Goal: Information Seeking & Learning: Check status

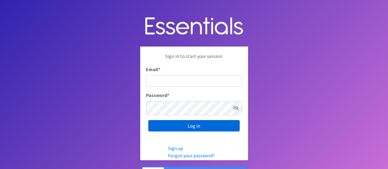
type input "amelia@unitedway-weld.org"
click at [199, 128] on input "Log in" at bounding box center [193, 125] width 91 height 11
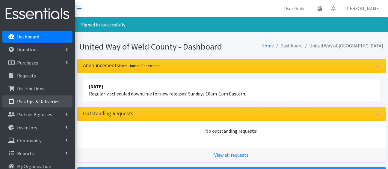
click at [28, 107] on link "Pick Ups & Deliveries" at bounding box center [37, 101] width 70 height 12
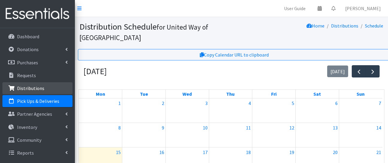
click at [30, 91] on p "Distributions" at bounding box center [30, 88] width 27 height 6
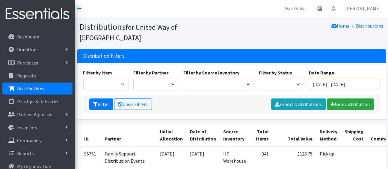
click at [320, 90] on input "[DATE] - [DATE]" at bounding box center [344, 83] width 71 height 11
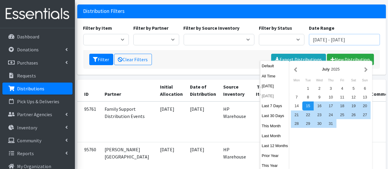
scroll to position [66, 0]
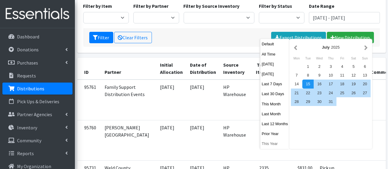
click at [268, 148] on button "This Year" at bounding box center [274, 143] width 29 height 9
type input "January 1, 2025 - December 31, 2025"
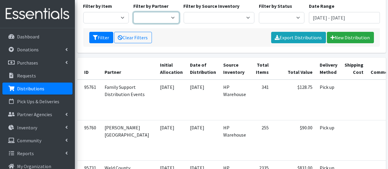
click at [170, 23] on select "Ann K Heiman Elementary Araceli Calderon Arty's Pantry at AIMS Aurora Medina wi…" at bounding box center [156, 17] width 46 height 11
select select "2289"
click at [134, 23] on select "Ann K Heiman Elementary Araceli Calderon Arty's Pantry at AIMS Aurora Medina wi…" at bounding box center [156, 17] width 46 height 11
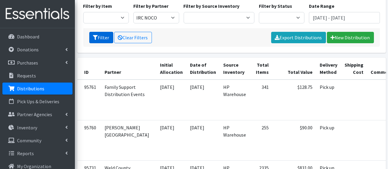
click at [108, 43] on button "Filter" at bounding box center [101, 37] width 24 height 11
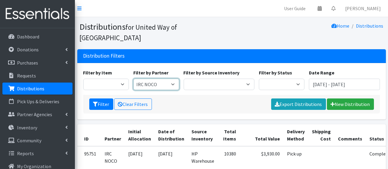
click at [176, 90] on select "[PERSON_NAME][GEOGRAPHIC_DATA] [GEOGRAPHIC_DATA][PERSON_NAME] Arty's Pantry at …" at bounding box center [156, 83] width 46 height 11
select select "2675"
click at [134, 90] on select "[PERSON_NAME][GEOGRAPHIC_DATA] [GEOGRAPHIC_DATA][PERSON_NAME] Arty's Pantry at …" at bounding box center [156, 83] width 46 height 11
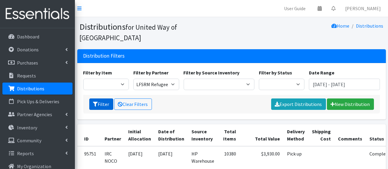
click at [111, 110] on button "Filter" at bounding box center [101, 103] width 24 height 11
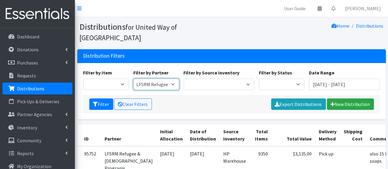
click at [173, 90] on select "[PERSON_NAME][GEOGRAPHIC_DATA] [GEOGRAPHIC_DATA][PERSON_NAME] Arty's Pantry at …" at bounding box center [156, 83] width 46 height 11
select select
click at [134, 90] on select "[PERSON_NAME][GEOGRAPHIC_DATA] [GEOGRAPHIC_DATA][PERSON_NAME] Arty's Pantry at …" at bounding box center [156, 83] width 46 height 11
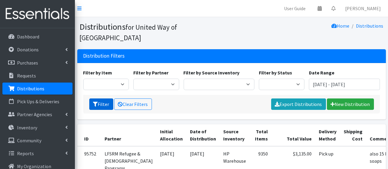
click at [105, 110] on button "Filter" at bounding box center [101, 103] width 24 height 11
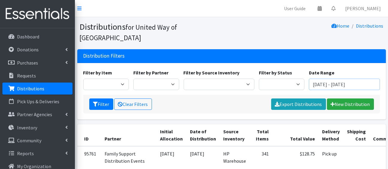
click at [331, 90] on input "January 1, 2025 - December 31, 2025" at bounding box center [344, 83] width 71 height 11
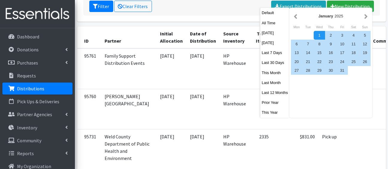
scroll to position [100, 0]
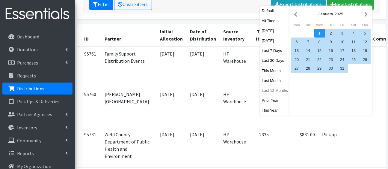
click at [283, 95] on button "Last 12 Months" at bounding box center [274, 90] width 29 height 9
type input "[DATE] - [DATE]"
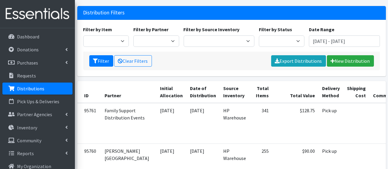
scroll to position [0, 0]
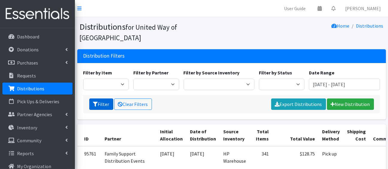
click at [104, 110] on button "Filter" at bounding box center [101, 103] width 24 height 11
click at [125, 90] on select "2/3T Training pants 4/5T Training Pants Adult Disposable Underwear [MEDICAL_DAT…" at bounding box center [106, 83] width 46 height 11
select select "5176"
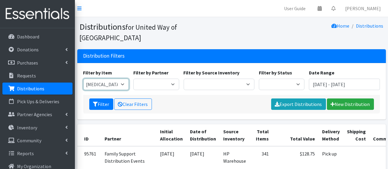
click at [84, 90] on select "2/3T Training pants 4/5T Training Pants Adult Disposable Underwear [MEDICAL_DAT…" at bounding box center [106, 83] width 46 height 11
click at [98, 106] on icon "submit" at bounding box center [95, 104] width 5 height 5
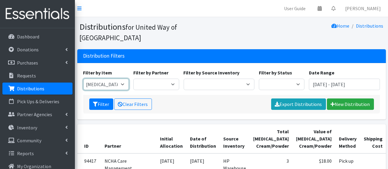
click at [123, 90] on select "2/3T Training pants 4/5T Training Pants Adult Disposable Underwear Diaper Rash …" at bounding box center [106, 83] width 46 height 11
select select "5177"
click at [84, 90] on select "2/3T Training pants 4/5T Training Pants Adult Disposable Underwear Diaper Rash …" at bounding box center [106, 83] width 46 height 11
click at [112, 110] on button "Filter" at bounding box center [101, 103] width 24 height 11
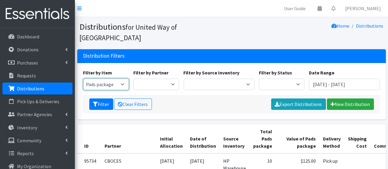
click at [126, 90] on select "2/3T Training pants 4/5T Training Pants Adult Disposable Underwear [MEDICAL_DAT…" at bounding box center [106, 83] width 46 height 11
select select "5170"
click at [84, 90] on select "2/3T Training pants 4/5T Training Pants Adult Disposable Underwear [MEDICAL_DAT…" at bounding box center [106, 83] width 46 height 11
click at [113, 110] on button "Filter" at bounding box center [101, 103] width 24 height 11
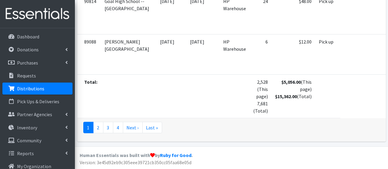
scroll to position [2667, 0]
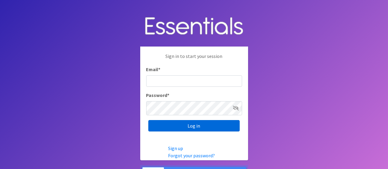
type input "amelia@unitedway-weld.org"
click at [208, 125] on input "Log in" at bounding box center [193, 125] width 91 height 11
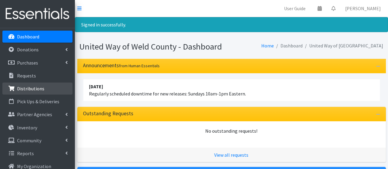
click at [36, 91] on p "Distributions" at bounding box center [30, 88] width 27 height 6
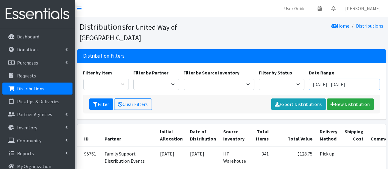
click at [325, 90] on input "[DATE] - [DATE]" at bounding box center [344, 83] width 71 height 11
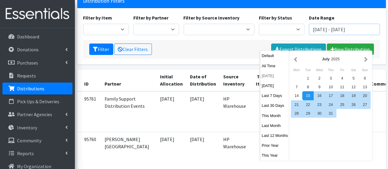
scroll to position [66, 0]
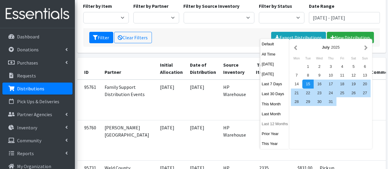
click at [277, 128] on button "Last 12 Months" at bounding box center [274, 123] width 29 height 9
type input "[DATE] - [DATE]"
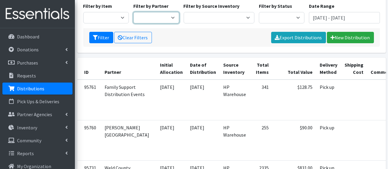
click at [175, 23] on select "[PERSON_NAME][GEOGRAPHIC_DATA] [GEOGRAPHIC_DATA][PERSON_NAME] Arty's Pantry at …" at bounding box center [156, 17] width 46 height 11
select select "2290"
click at [134, 23] on select "[PERSON_NAME][GEOGRAPHIC_DATA] [GEOGRAPHIC_DATA][PERSON_NAME] Arty's Pantry at …" at bounding box center [156, 17] width 46 height 11
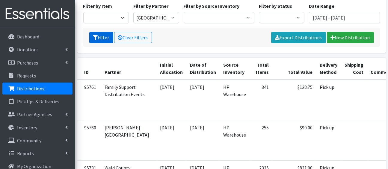
click at [109, 43] on button "Filter" at bounding box center [101, 37] width 24 height 11
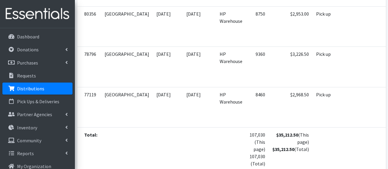
scroll to position [690, 0]
